Goal: Check status: Check status

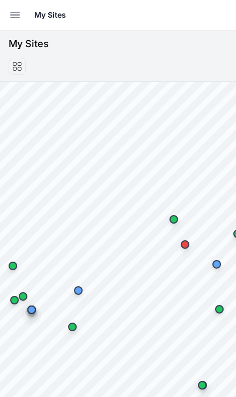
click at [19, 18] on icon "button" at bounding box center [15, 15] width 9 height 6
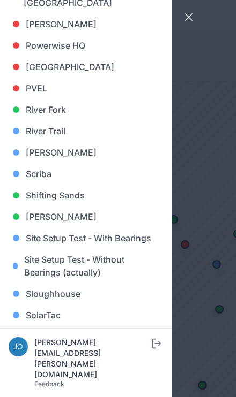
scroll to position [824, 0]
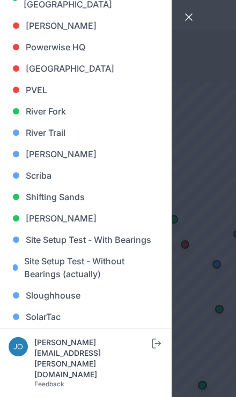
click at [58, 153] on link "[PERSON_NAME]" at bounding box center [86, 153] width 154 height 21
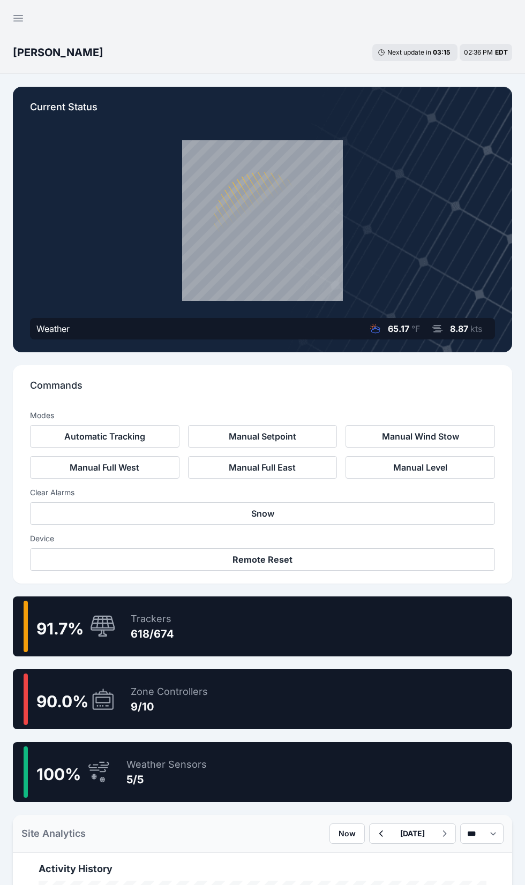
click at [389, 613] on div "91.7 % Trackers 618/674" at bounding box center [262, 626] width 499 height 60
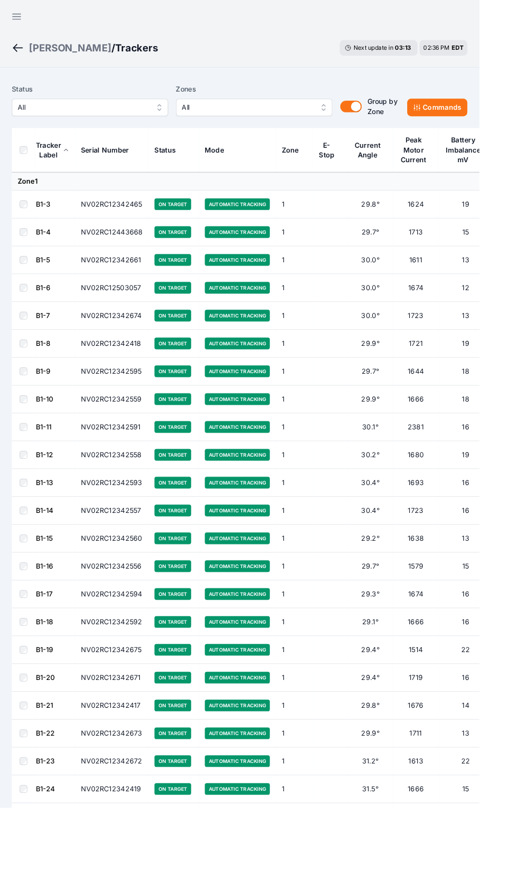
click at [127, 122] on span "All" at bounding box center [90, 117] width 143 height 13
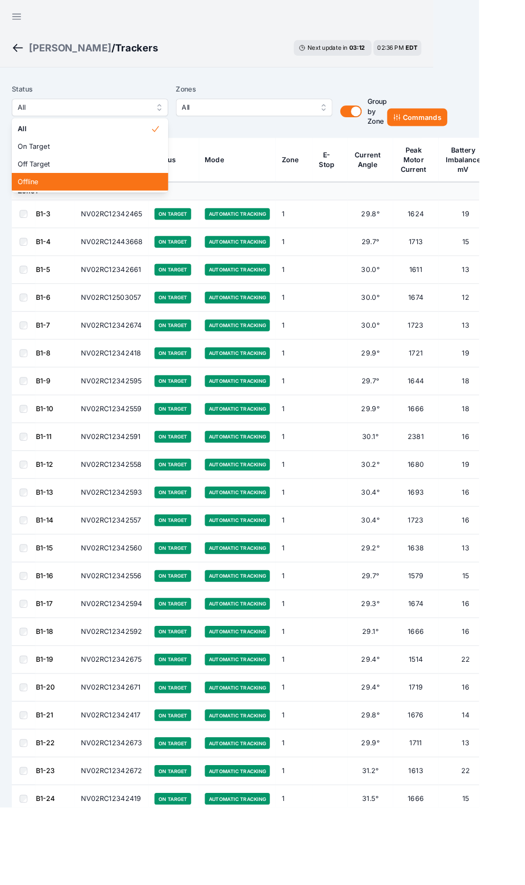
click at [98, 196] on span "Offline" at bounding box center [92, 199] width 146 height 11
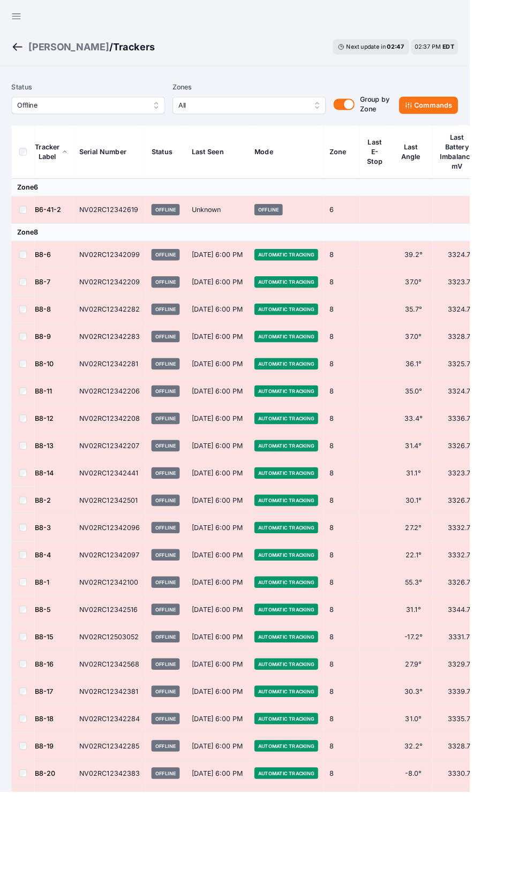
click at [150, 124] on button "Offline" at bounding box center [98, 117] width 171 height 19
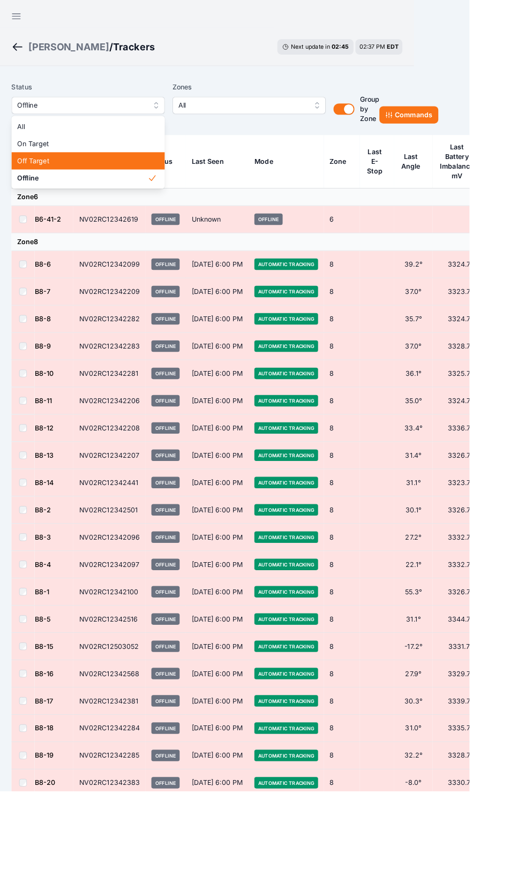
click at [119, 184] on span "Off Target" at bounding box center [92, 180] width 146 height 11
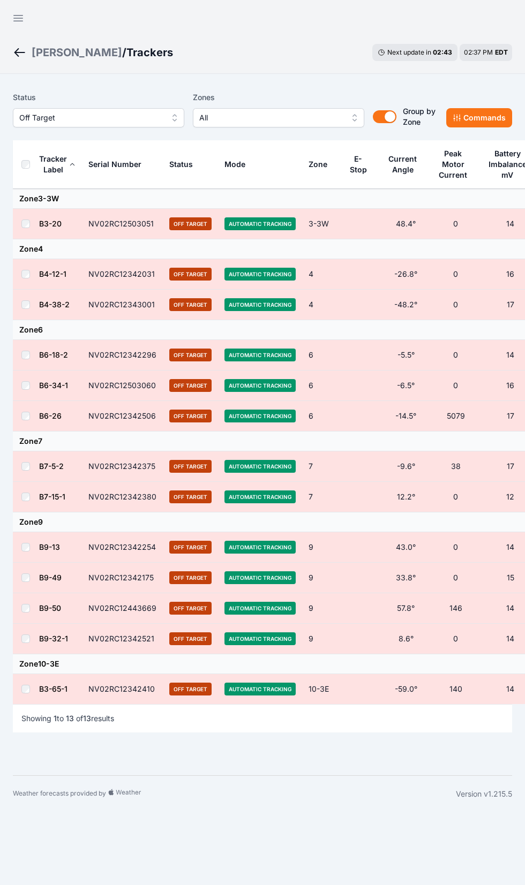
click at [416, 528] on td "Zone 9" at bounding box center [297, 522] width 568 height 20
click at [163, 121] on button "Off Target" at bounding box center [98, 117] width 171 height 19
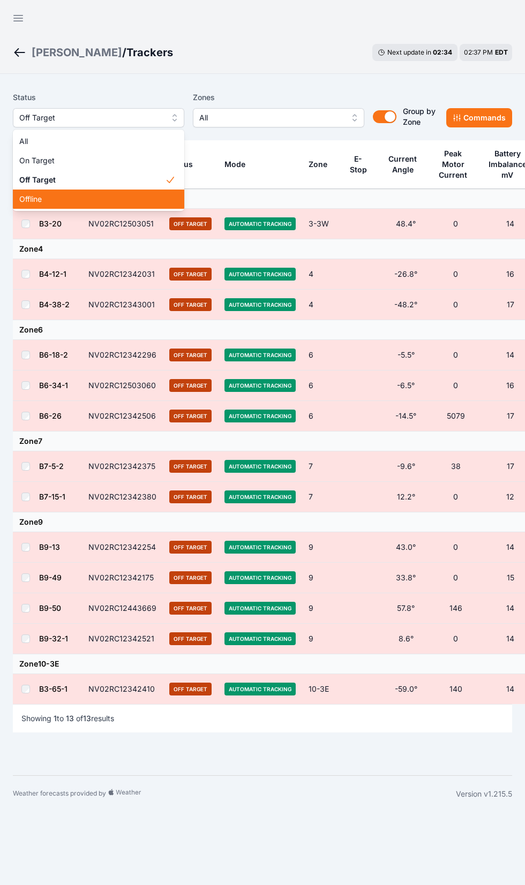
click at [123, 203] on span "Offline" at bounding box center [92, 199] width 146 height 11
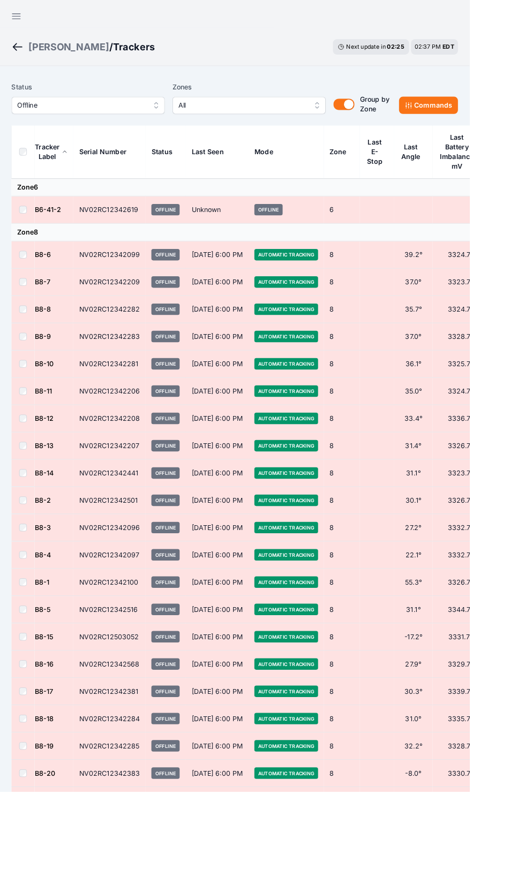
click at [151, 122] on span "Offline" at bounding box center [90, 117] width 143 height 13
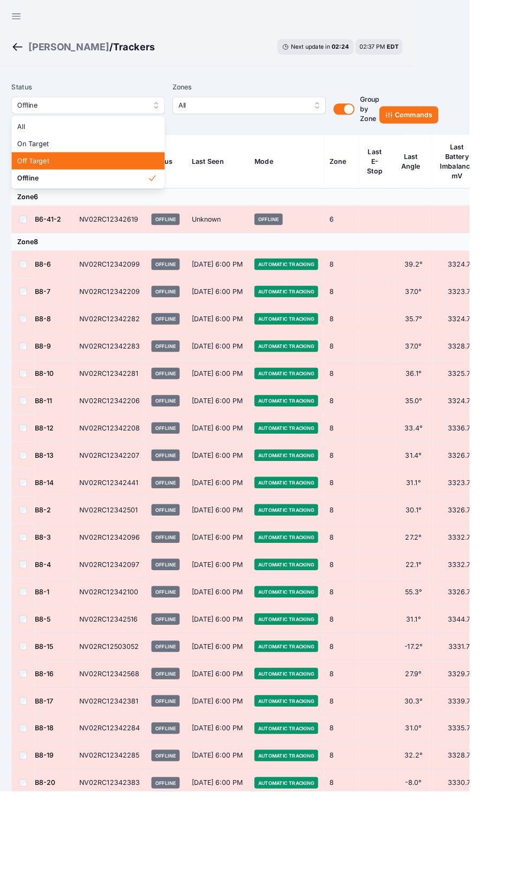
click at [130, 180] on span "Off Target" at bounding box center [92, 180] width 146 height 11
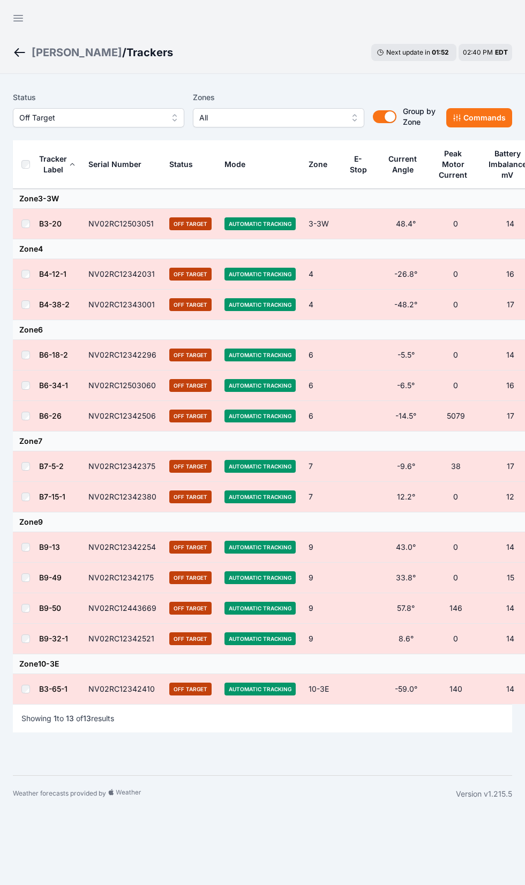
click at [166, 116] on button "Off Target" at bounding box center [98, 117] width 171 height 19
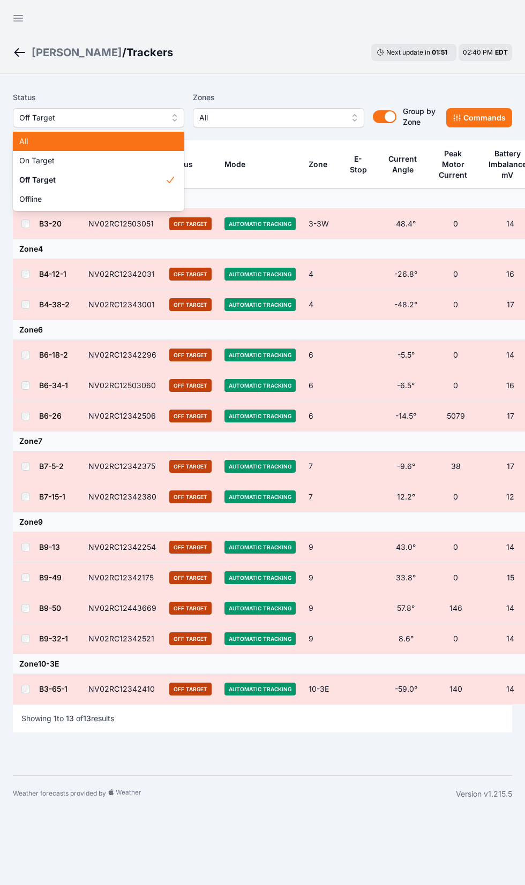
click at [139, 137] on span "All" at bounding box center [92, 141] width 146 height 11
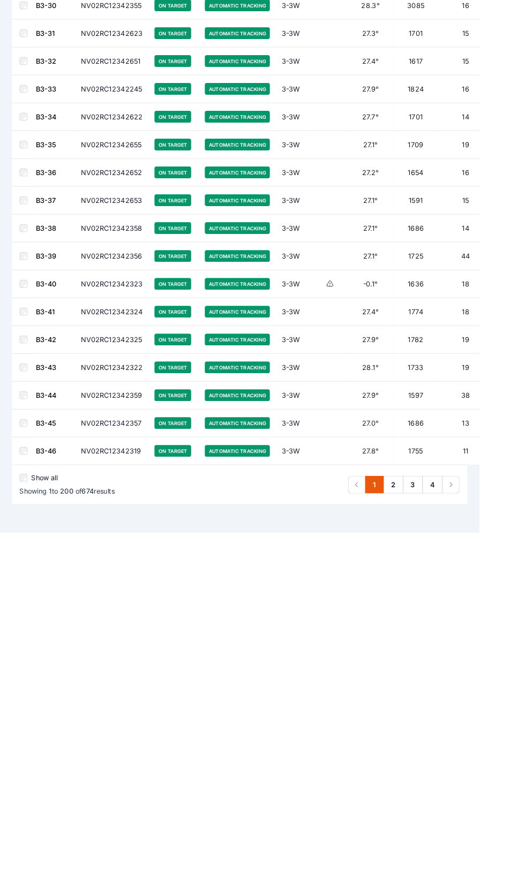
scroll to position [5551, 0]
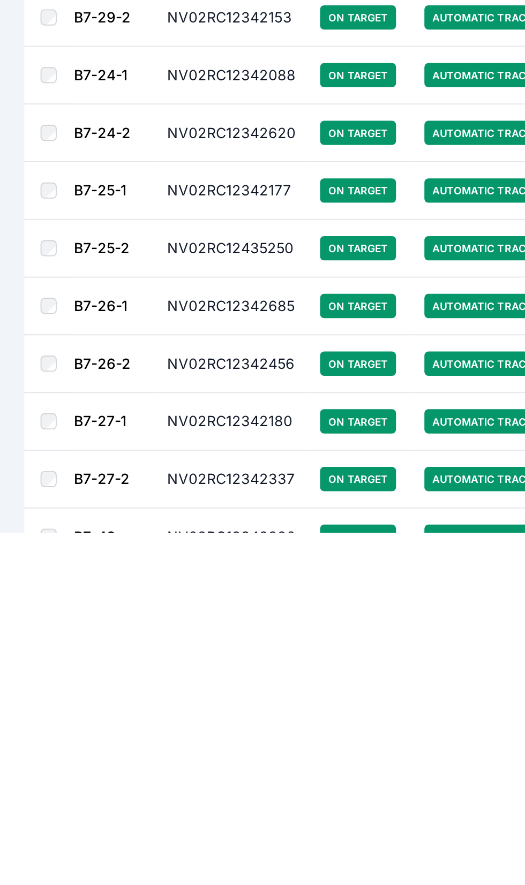
scroll to position [15903, 0]
